Goal: Task Accomplishment & Management: Use online tool/utility

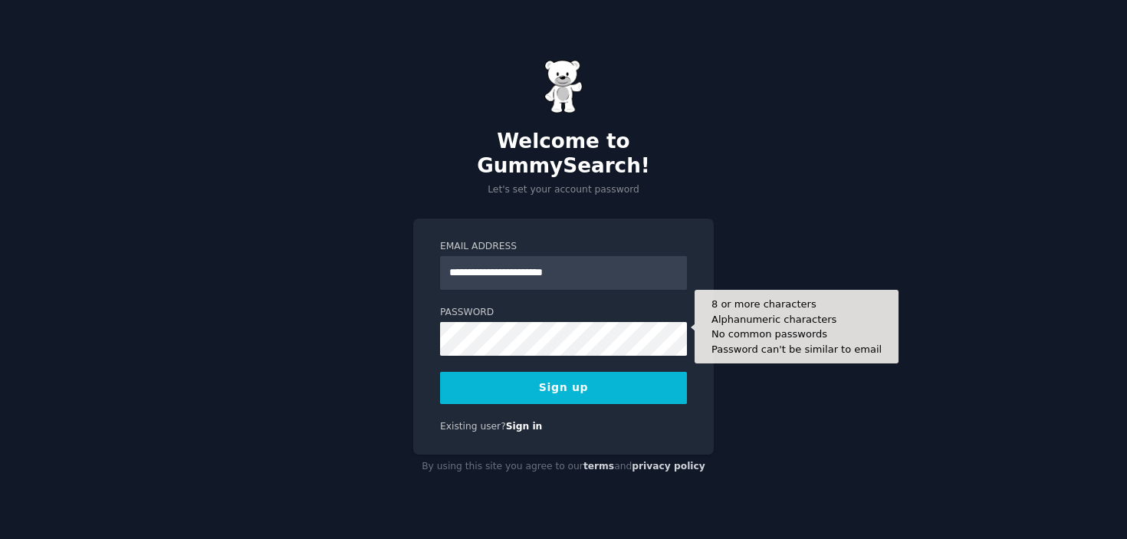
type input "**********"
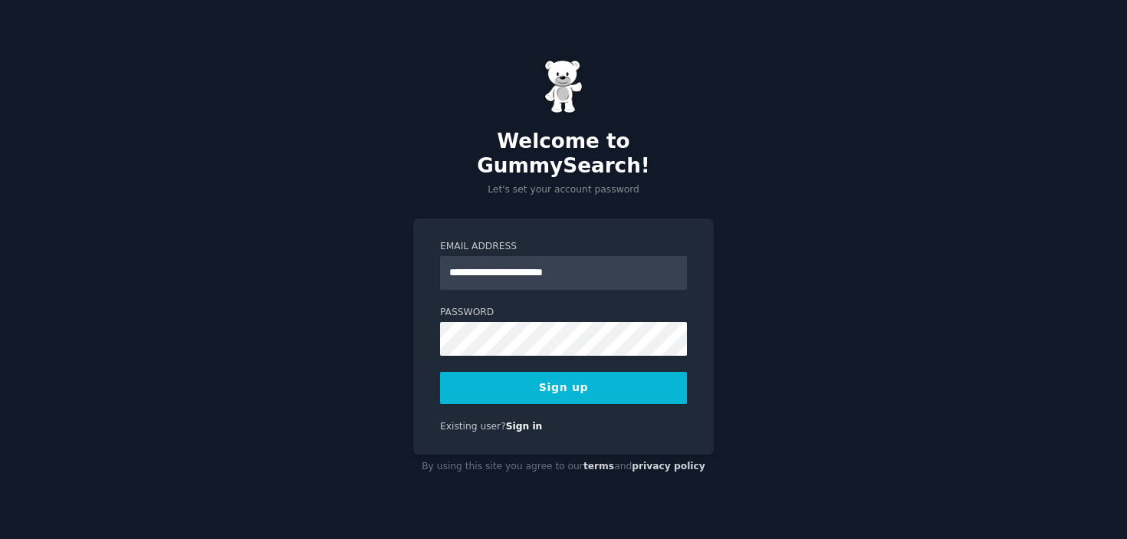
click at [391, 364] on div "**********" at bounding box center [563, 269] width 1127 height 539
click at [540, 372] on button "Sign up" at bounding box center [563, 388] width 247 height 32
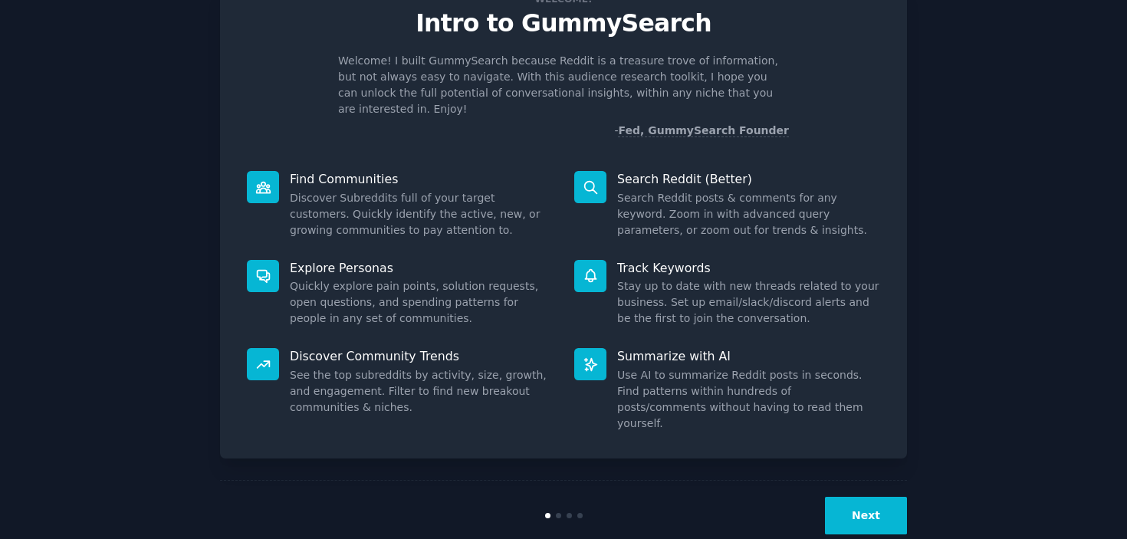
click at [870, 497] on button "Next" at bounding box center [866, 516] width 82 height 38
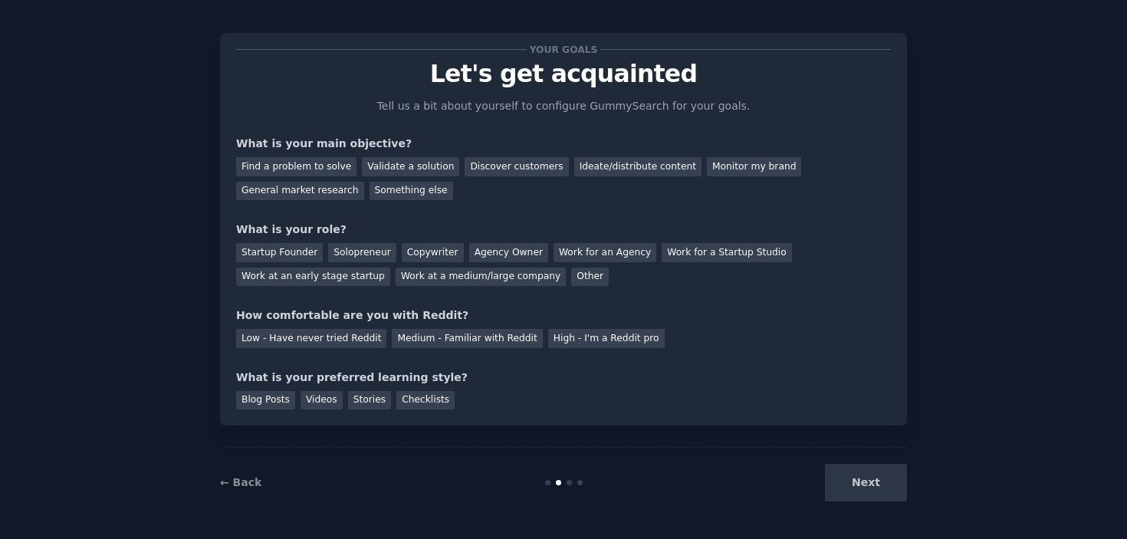
click at [856, 481] on div "Next" at bounding box center [792, 483] width 229 height 38
click at [585, 169] on div "Ideate/distribute content" at bounding box center [637, 166] width 127 height 19
click at [363, 284] on div "Work at an early stage startup" at bounding box center [313, 277] width 154 height 19
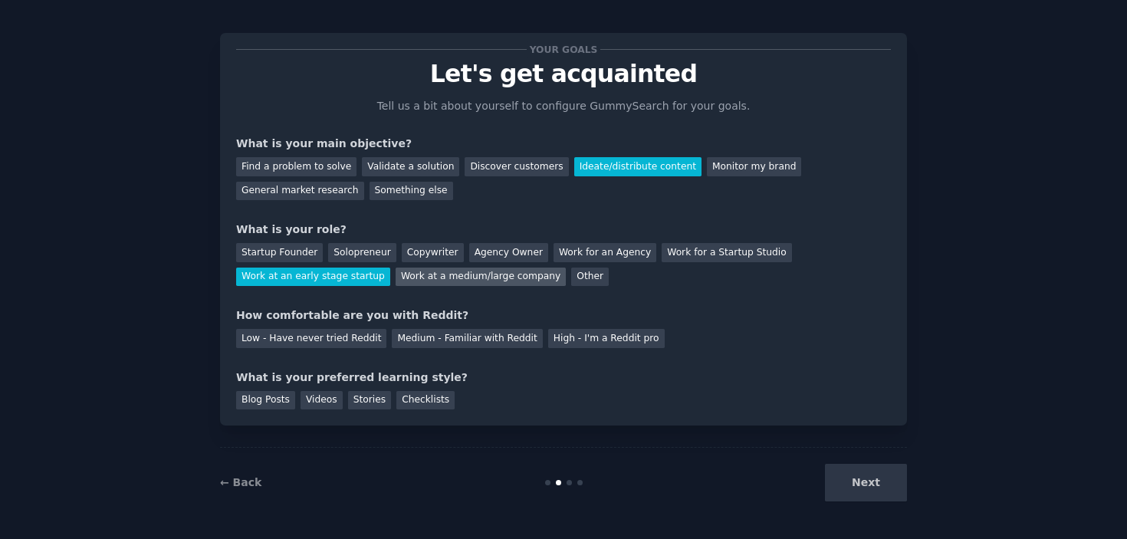
click at [421, 283] on div "Work at a medium/large company" at bounding box center [481, 277] width 170 height 19
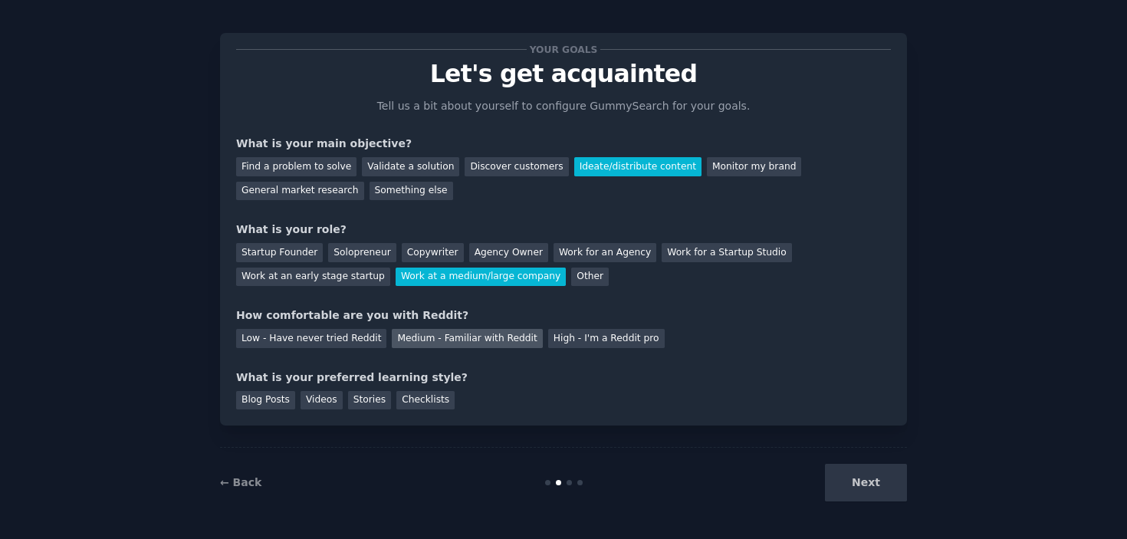
click at [494, 340] on div "Medium - Familiar with Reddit" at bounding box center [467, 338] width 150 height 19
click at [270, 399] on div "Blog Posts" at bounding box center [265, 400] width 59 height 19
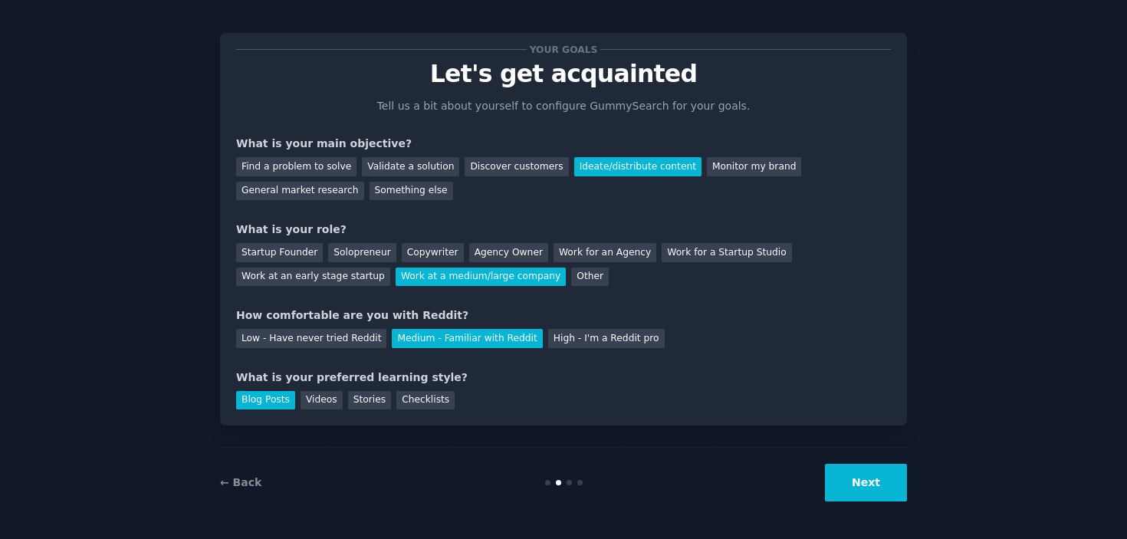
click at [858, 491] on button "Next" at bounding box center [866, 483] width 82 height 38
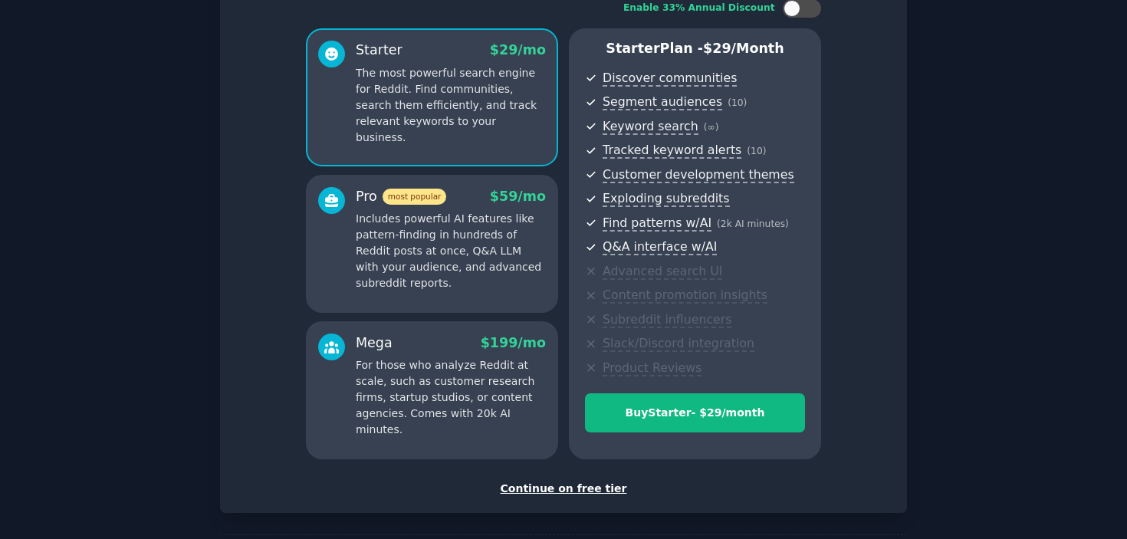
scroll to position [175, 0]
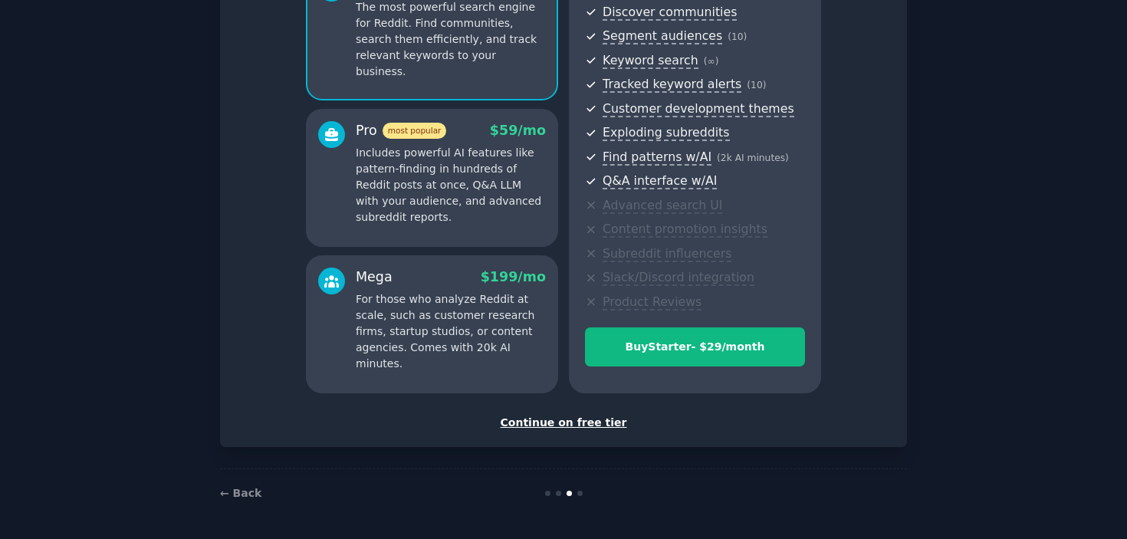
click at [550, 419] on div "Continue on free tier" at bounding box center [563, 423] width 655 height 16
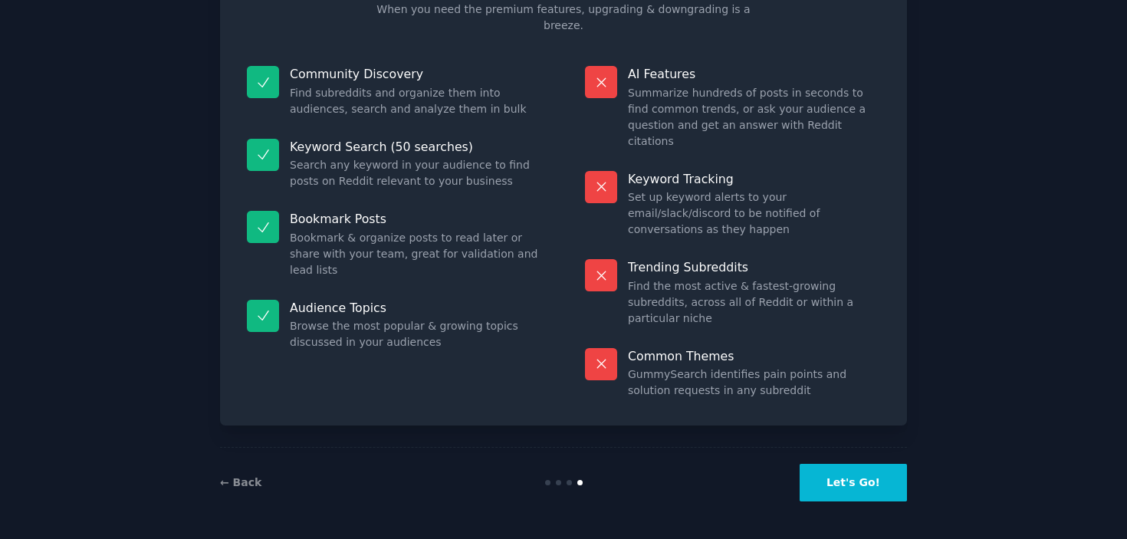
scroll to position [58, 0]
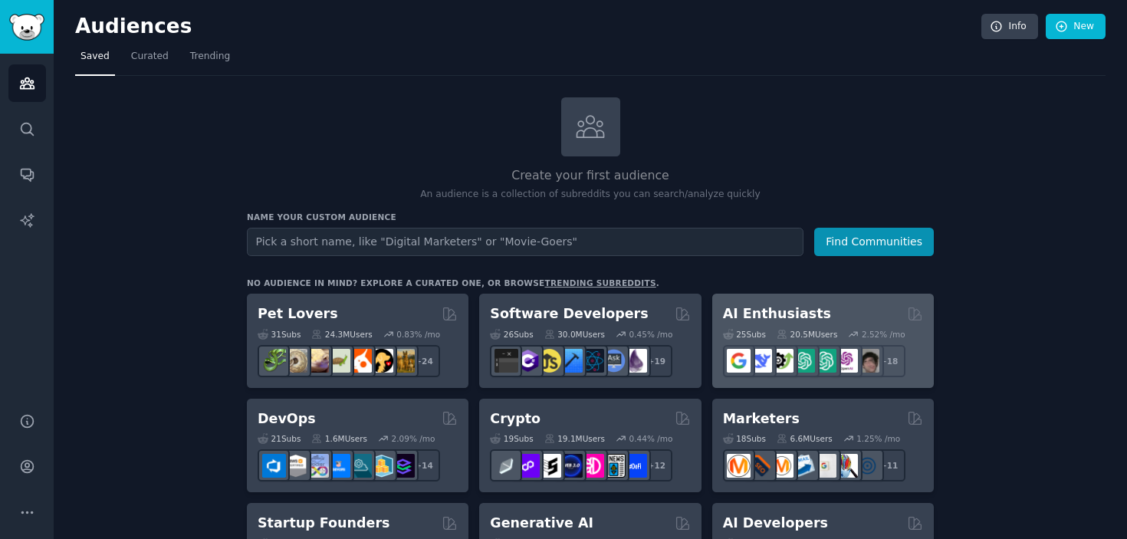
click at [863, 317] on div "AI Enthusiasts" at bounding box center [823, 313] width 200 height 19
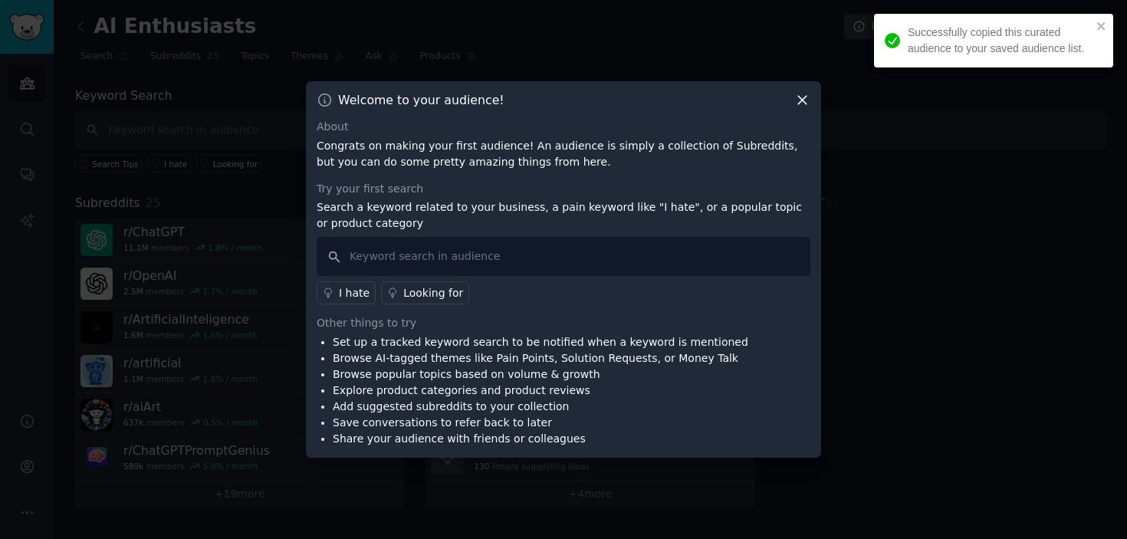
click at [801, 100] on icon at bounding box center [802, 101] width 8 height 8
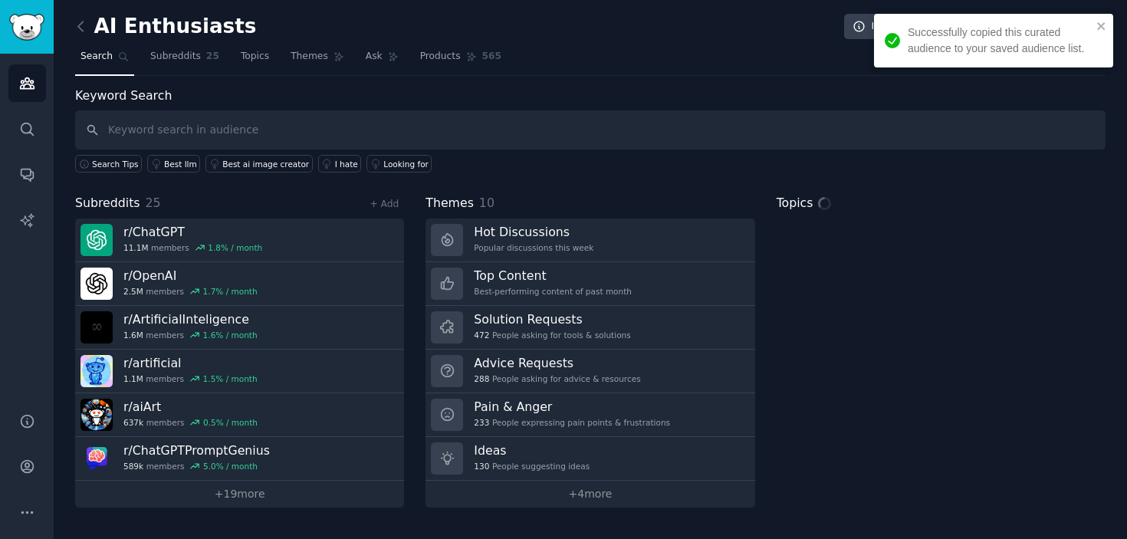
click at [1101, 19] on div "Successfully copied this curated audience to your saved audience list." at bounding box center [993, 41] width 239 height 54
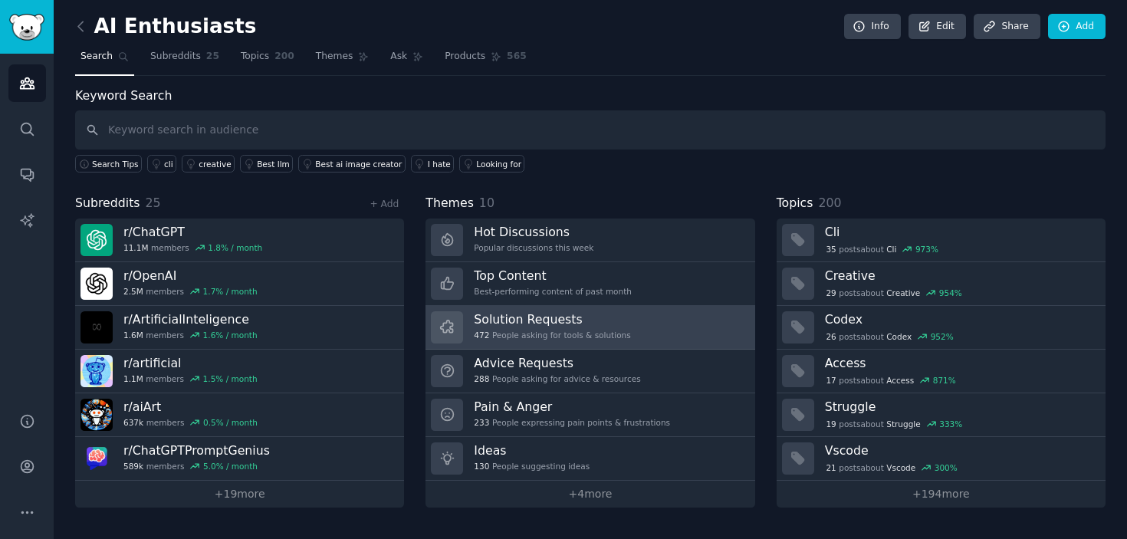
click at [599, 320] on h3 "Solution Requests" at bounding box center [552, 319] width 156 height 16
